Goal: Transaction & Acquisition: Book appointment/travel/reservation

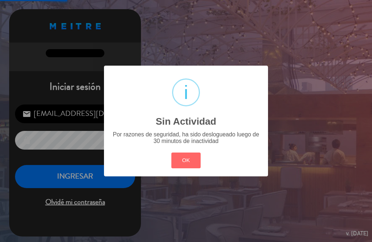
click at [194, 170] on div "? ! i Sin Actividad × Por razones de seguridad, ha sido deslogueado luego de 30…" at bounding box center [186, 121] width 164 height 111
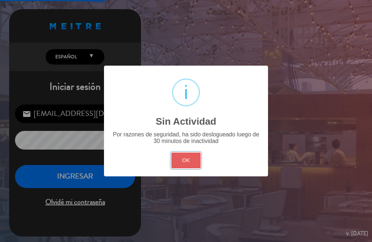
click at [172, 166] on button "OK" at bounding box center [186, 160] width 30 height 16
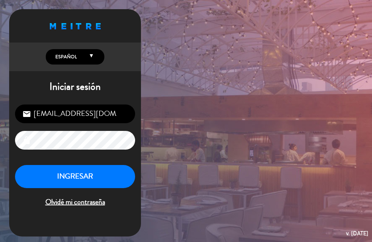
drag, startPoint x: 87, startPoint y: 160, endPoint x: 88, endPoint y: 177, distance: 17.2
click at [87, 167] on div "[EMAIL_ADDRESS][DOMAIN_NAME] email lock INGRESAR Olvidé mi contraseña" at bounding box center [75, 155] width 132 height 115
drag, startPoint x: 88, startPoint y: 177, endPoint x: 156, endPoint y: 154, distance: 72.1
click at [88, 178] on button "INGRESAR" at bounding box center [75, 176] width 120 height 23
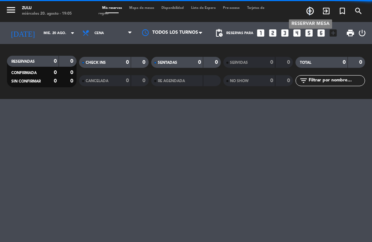
click at [310, 10] on icon "add_circle_outline" at bounding box center [310, 11] width 9 height 9
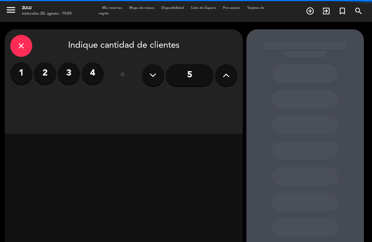
drag, startPoint x: 96, startPoint y: 69, endPoint x: 96, endPoint y: 76, distance: 7.4
click at [95, 69] on label "4" at bounding box center [93, 73] width 22 height 22
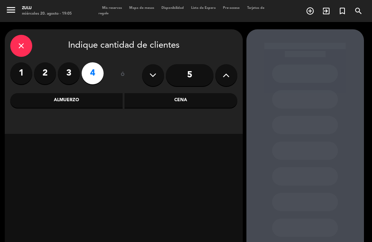
click at [144, 98] on div "Cena" at bounding box center [180, 100] width 113 height 15
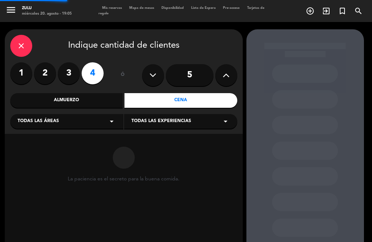
click at [79, 115] on div "Todas las áreas arrow_drop_down" at bounding box center [66, 121] width 113 height 15
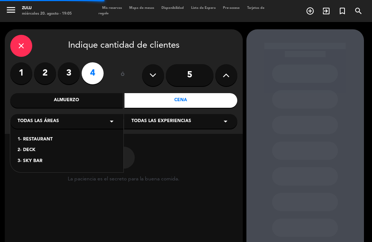
click at [37, 134] on div "1- RESTAURANT 2- DECK 3- SKY BAR" at bounding box center [66, 145] width 113 height 53
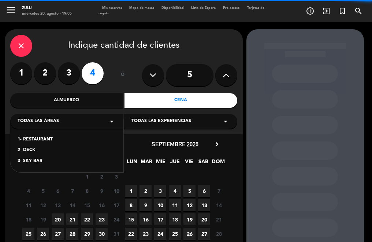
drag, startPoint x: 37, startPoint y: 134, endPoint x: 38, endPoint y: 137, distance: 3.7
click at [38, 135] on div "1- RESTAURANT 2- DECK 3- SKY BAR" at bounding box center [66, 145] width 113 height 53
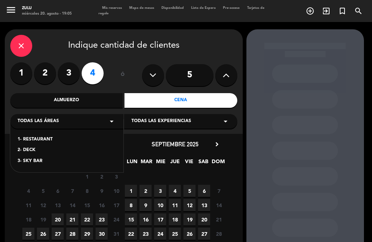
click at [37, 140] on div "1- RESTAURANT" at bounding box center [67, 139] width 98 height 7
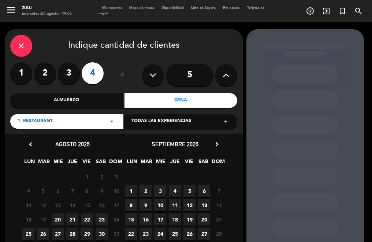
click at [100, 211] on span "16" at bounding box center [102, 205] width 12 height 12
click at [103, 218] on span "23" at bounding box center [102, 219] width 12 height 12
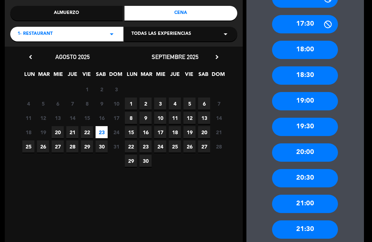
scroll to position [102, 0]
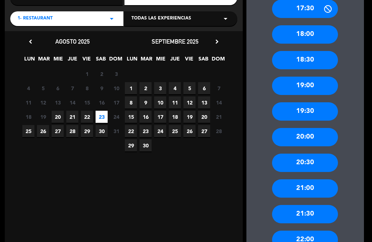
click at [289, 197] on div "21:00" at bounding box center [305, 188] width 66 height 18
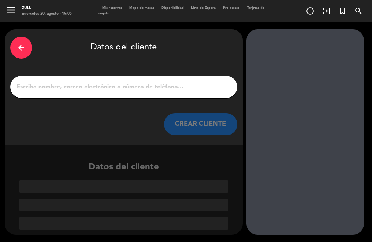
scroll to position [0, 0]
click at [154, 90] on input "1" at bounding box center [124, 87] width 216 height 10
paste input "[PERSON_NAME]"
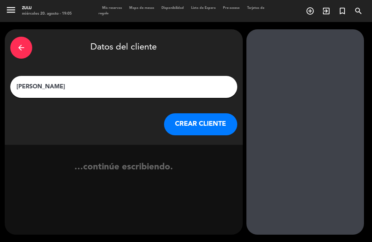
type input "[PERSON_NAME]"
drag, startPoint x: 191, startPoint y: 127, endPoint x: 190, endPoint y: 130, distance: 3.8
click at [190, 130] on button "CREAR CLIENTE" at bounding box center [200, 124] width 73 height 22
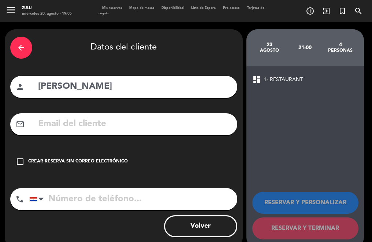
click at [110, 163] on div "Crear reserva sin correo electrónico" at bounding box center [78, 161] width 100 height 7
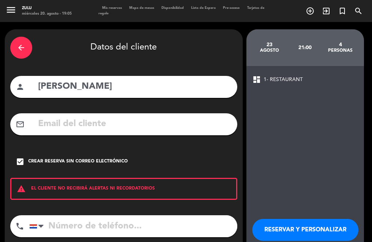
click at [271, 225] on button "RESERVAR Y PERSONALIZAR" at bounding box center [305, 229] width 106 height 22
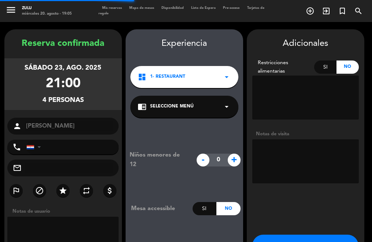
scroll to position [29, 0]
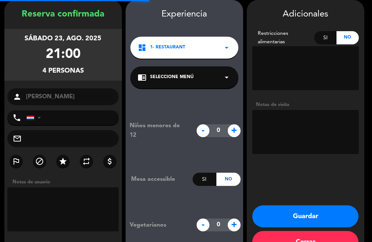
click at [269, 217] on button "Guardar" at bounding box center [305, 216] width 106 height 22
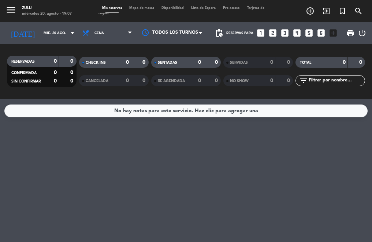
click at [274, 33] on icon "looks_two" at bounding box center [273, 33] width 10 height 10
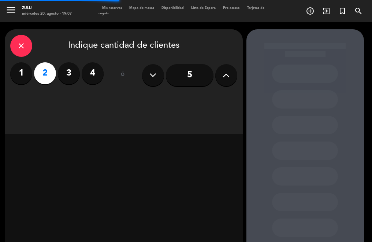
click at [155, 99] on div "close Indique cantidad de clientes 1 2 3 4 ó 5" at bounding box center [124, 81] width 238 height 104
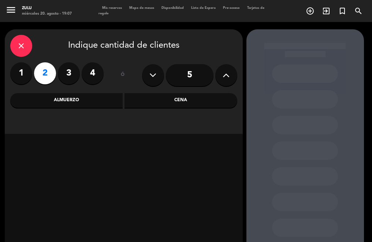
click at [155, 100] on div "Cena" at bounding box center [180, 100] width 113 height 15
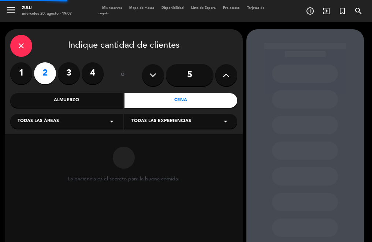
drag, startPoint x: 155, startPoint y: 100, endPoint x: 60, endPoint y: 123, distance: 98.4
click at [60, 123] on div "Todas las áreas arrow_drop_down" at bounding box center [66, 121] width 113 height 15
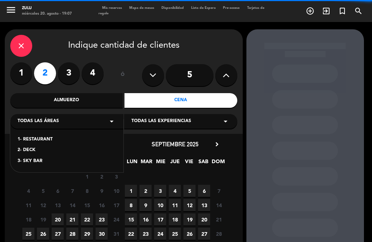
click at [25, 138] on div "1- RESTAURANT" at bounding box center [67, 139] width 98 height 7
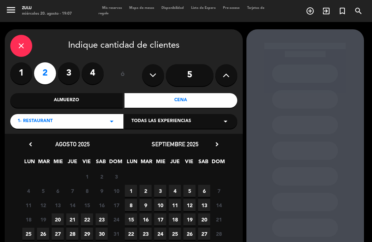
click at [26, 232] on span "25" at bounding box center [28, 233] width 12 height 12
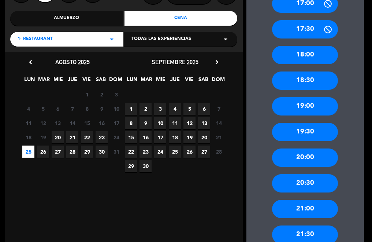
scroll to position [102, 0]
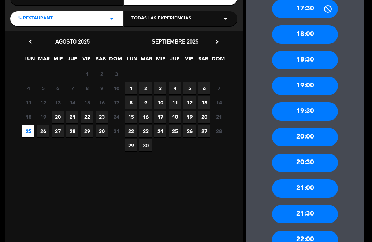
click at [303, 182] on div "21:00" at bounding box center [305, 188] width 66 height 18
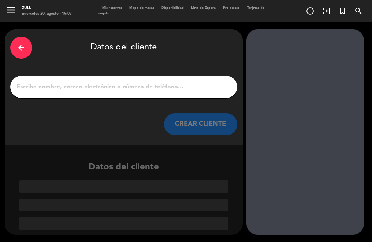
scroll to position [0, 0]
click at [152, 78] on div at bounding box center [123, 87] width 227 height 22
click at [155, 86] on input "1" at bounding box center [124, 87] width 216 height 10
paste input "[PERSON_NAME]"
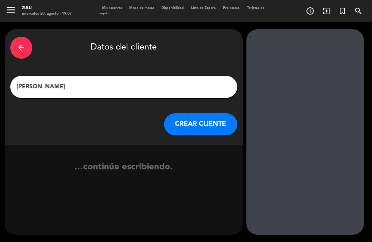
type input "[PERSON_NAME]"
click at [183, 122] on button "CREAR CLIENTE" at bounding box center [200, 124] width 73 height 22
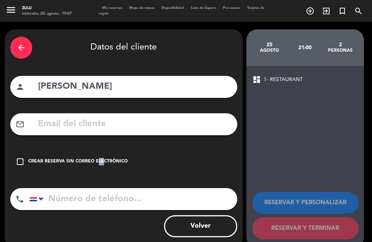
click at [93, 162] on div "arrow_back Datos del cliente person [PERSON_NAME] mail_outline check_box_outlin…" at bounding box center [124, 138] width 238 height 218
drag, startPoint x: 92, startPoint y: 162, endPoint x: 127, endPoint y: 172, distance: 35.8
click at [123, 173] on div "arrow_back Datos del cliente person [PERSON_NAME] mail_outline check_box_outlin…" at bounding box center [124, 138] width 238 height 218
click at [127, 164] on div "check_box_outline_blank Crear reserva sin correo electrónico" at bounding box center [123, 161] width 227 height 22
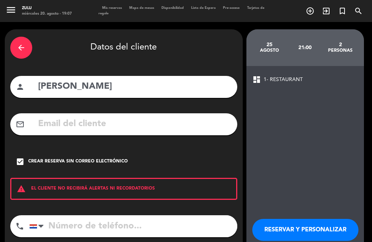
click at [290, 229] on button "RESERVAR Y PERSONALIZAR" at bounding box center [305, 229] width 106 height 22
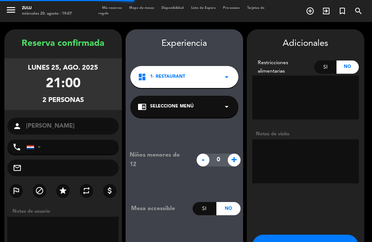
scroll to position [29, 0]
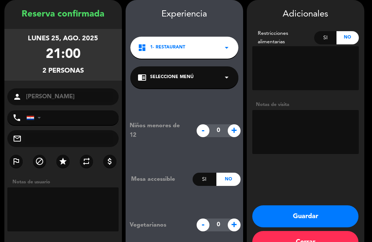
click at [278, 139] on textarea at bounding box center [305, 132] width 106 height 44
type textarea "50$ vista"
click at [322, 208] on button "Guardar" at bounding box center [305, 216] width 106 height 22
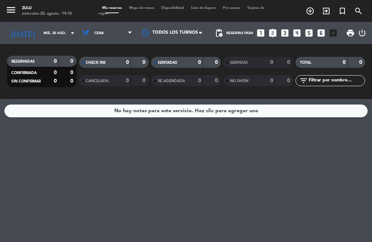
click at [272, 33] on icon "looks_two" at bounding box center [273, 33] width 10 height 10
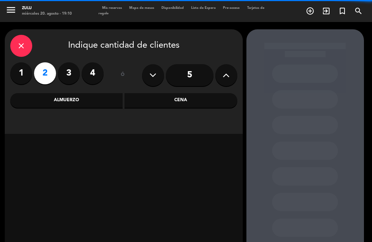
click at [143, 98] on div "Cena" at bounding box center [180, 100] width 113 height 15
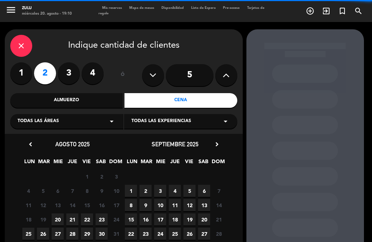
click at [66, 124] on div "Todas las áreas arrow_drop_down" at bounding box center [66, 121] width 113 height 15
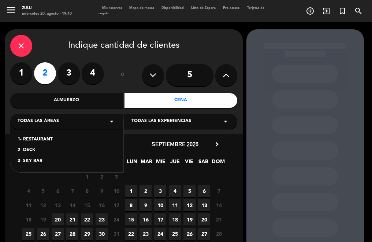
click at [49, 143] on div "1- RESTAURANT" at bounding box center [67, 139] width 98 height 7
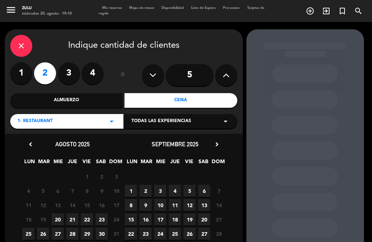
click at [103, 220] on span "23" at bounding box center [102, 219] width 12 height 12
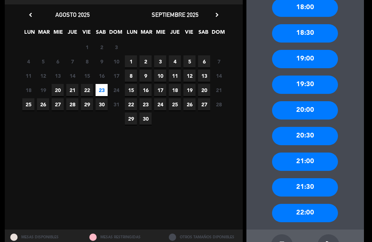
scroll to position [139, 0]
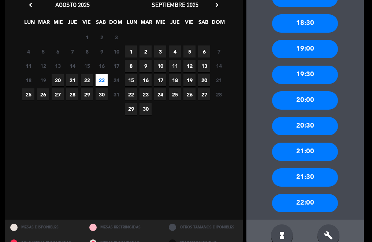
click at [298, 154] on div "21:00" at bounding box center [305, 151] width 66 height 18
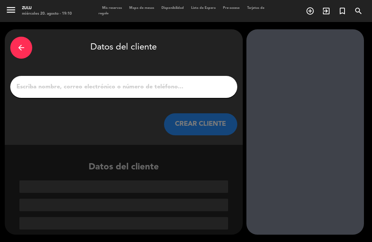
scroll to position [0, 0]
click at [135, 88] on input "1" at bounding box center [124, 87] width 216 height 10
paste input "[PERSON_NAME]"
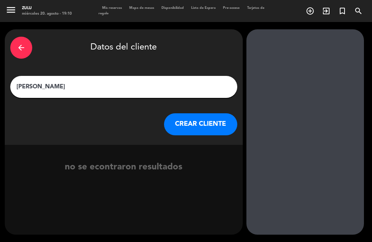
type input "[PERSON_NAME]"
click at [210, 130] on button "CREAR CLIENTE" at bounding box center [200, 124] width 73 height 22
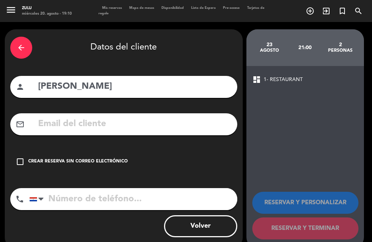
drag, startPoint x: 78, startPoint y: 162, endPoint x: 134, endPoint y: 161, distance: 56.0
click at [78, 162] on div "Crear reserva sin correo electrónico" at bounding box center [78, 161] width 100 height 7
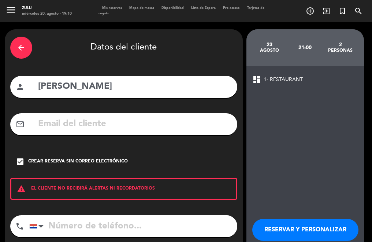
click at [298, 225] on button "RESERVAR Y PERSONALIZAR" at bounding box center [305, 229] width 106 height 22
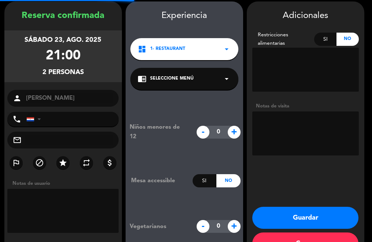
scroll to position [29, 0]
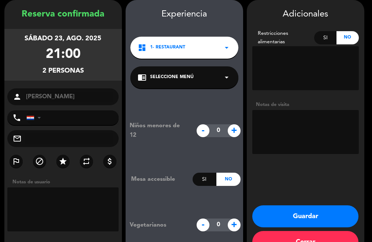
click at [289, 210] on button "Guardar" at bounding box center [305, 216] width 106 height 22
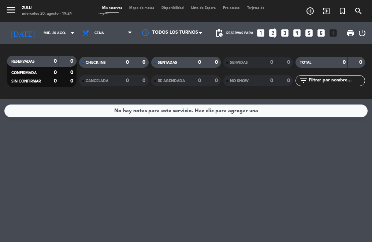
click at [272, 31] on icon "looks_two" at bounding box center [273, 33] width 10 height 10
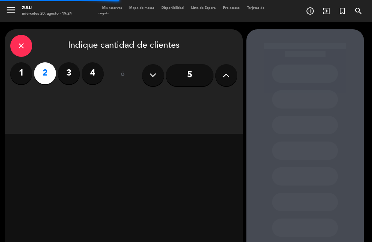
click at [175, 104] on div "close Indique cantidad de clientes 1 2 3 4 ó 5" at bounding box center [124, 81] width 238 height 104
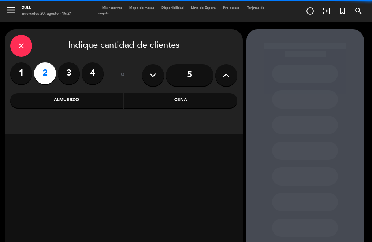
click at [166, 104] on div "Cena" at bounding box center [180, 100] width 113 height 15
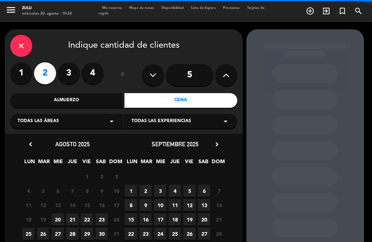
click at [93, 116] on div "Todas las áreas arrow_drop_down" at bounding box center [66, 121] width 113 height 15
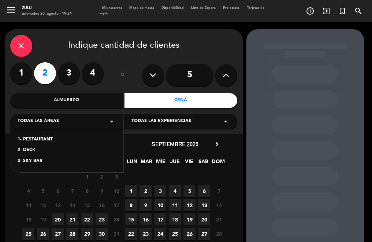
click at [33, 148] on div "2- DECK" at bounding box center [67, 149] width 98 height 7
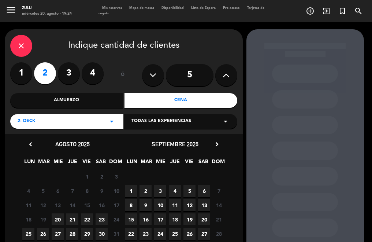
click at [56, 217] on span "20" at bounding box center [58, 219] width 12 height 12
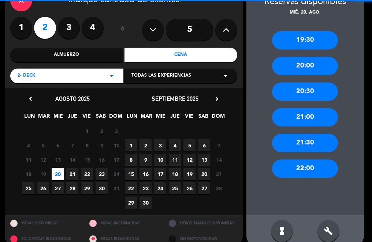
scroll to position [57, 0]
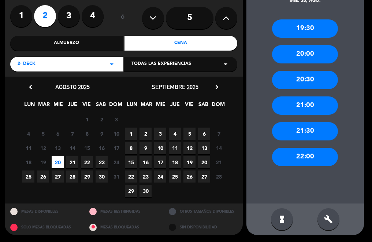
drag, startPoint x: 299, startPoint y: 151, endPoint x: 285, endPoint y: 146, distance: 14.6
click at [299, 150] on div "22:00" at bounding box center [305, 156] width 66 height 18
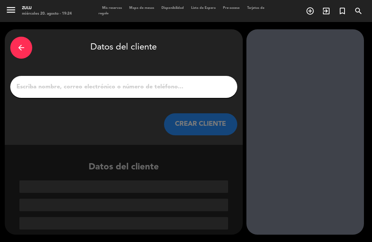
scroll to position [0, 0]
click at [136, 86] on input "1" at bounding box center [124, 87] width 216 height 10
paste input "[PERSON_NAME]"
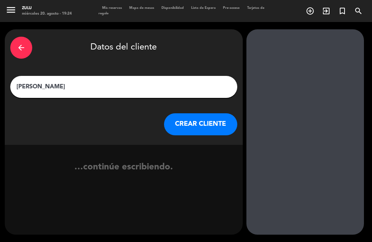
type input "[PERSON_NAME]"
click at [189, 135] on div "arrow_back Datos del cliente [PERSON_NAME] CLIENTE" at bounding box center [124, 86] width 238 height 115
click at [169, 128] on button "CREAR CLIENTE" at bounding box center [200, 124] width 73 height 22
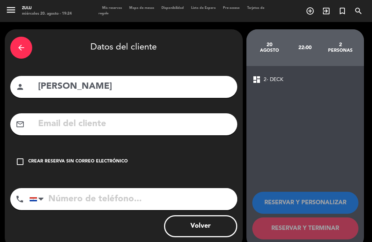
drag, startPoint x: 84, startPoint y: 164, endPoint x: 91, endPoint y: 168, distance: 8.2
click at [84, 165] on div "Crear reserva sin correo electrónico" at bounding box center [78, 161] width 100 height 7
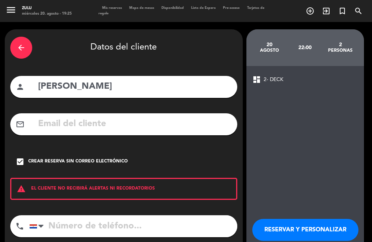
click at [277, 225] on button "RESERVAR Y PERSONALIZAR" at bounding box center [305, 229] width 106 height 22
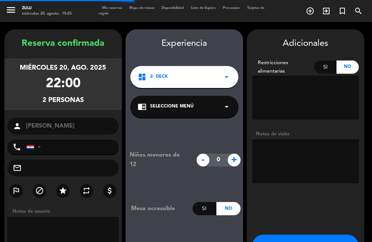
scroll to position [29, 0]
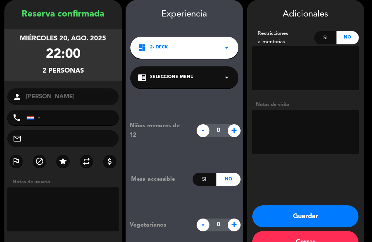
click at [296, 214] on button "Guardar" at bounding box center [305, 216] width 106 height 22
